Goal: Check status: Check status

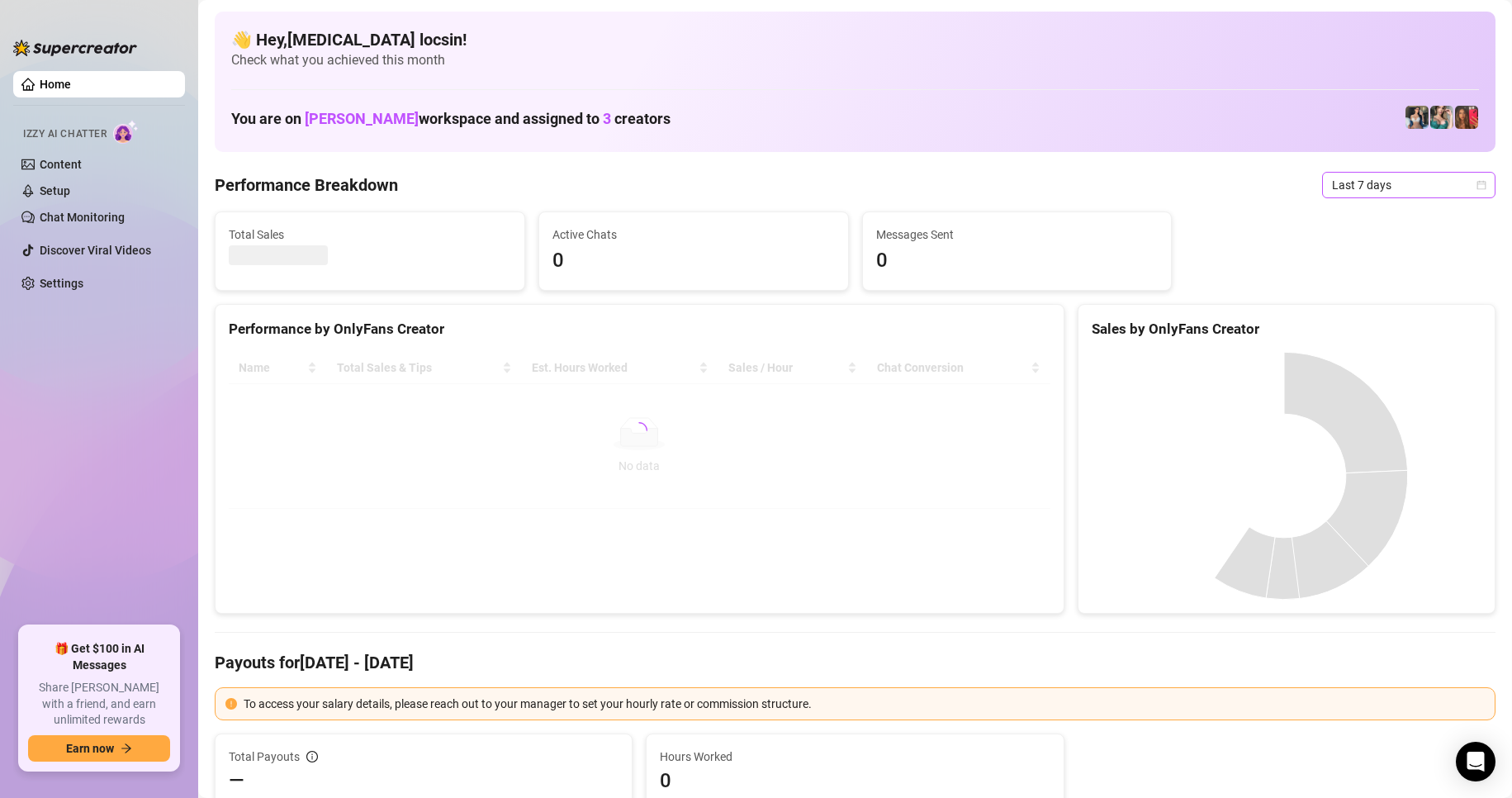
click at [1358, 185] on span "Last 7 days" at bounding box center [1409, 185] width 154 height 25
click at [1346, 318] on div "Custom date" at bounding box center [1395, 323] width 147 height 18
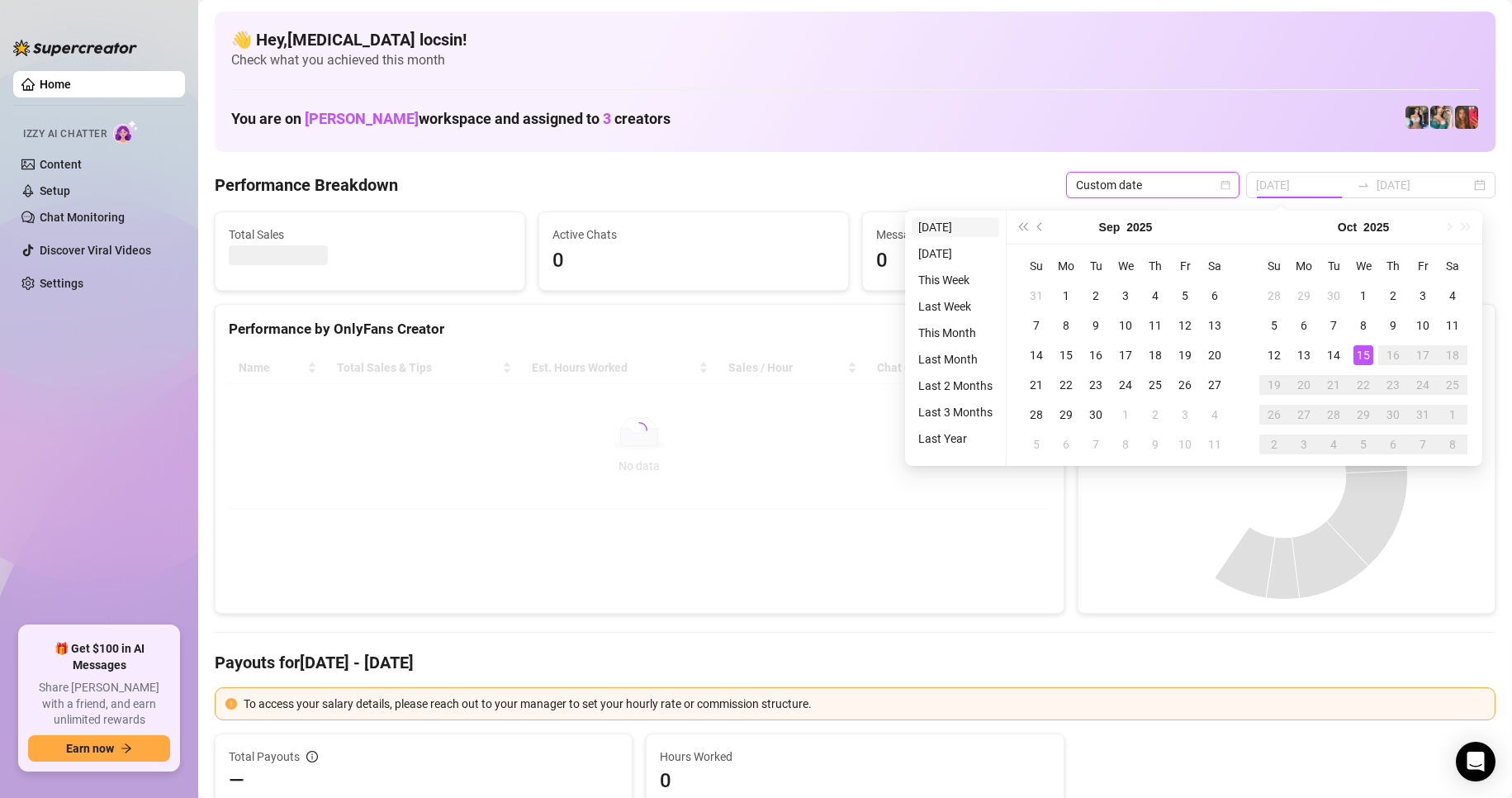
click at [950, 224] on li "[DATE]" at bounding box center [956, 226] width 87 height 20
type input "[DATE]"
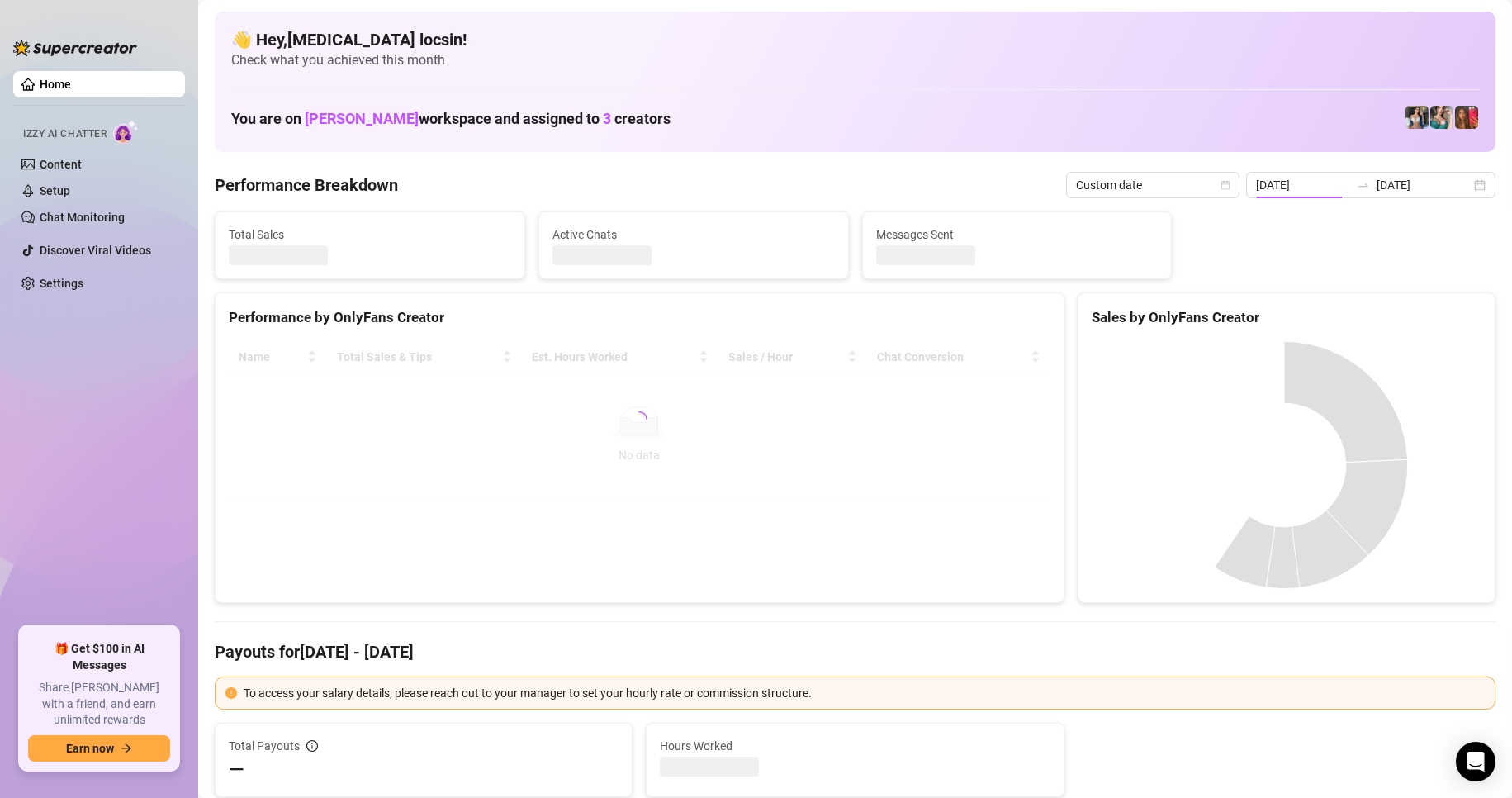
type input "[DATE]"
click at [945, 233] on span "Messages Sent" at bounding box center [1017, 234] width 282 height 18
